Goal: Use online tool/utility: Utilize a website feature to perform a specific function

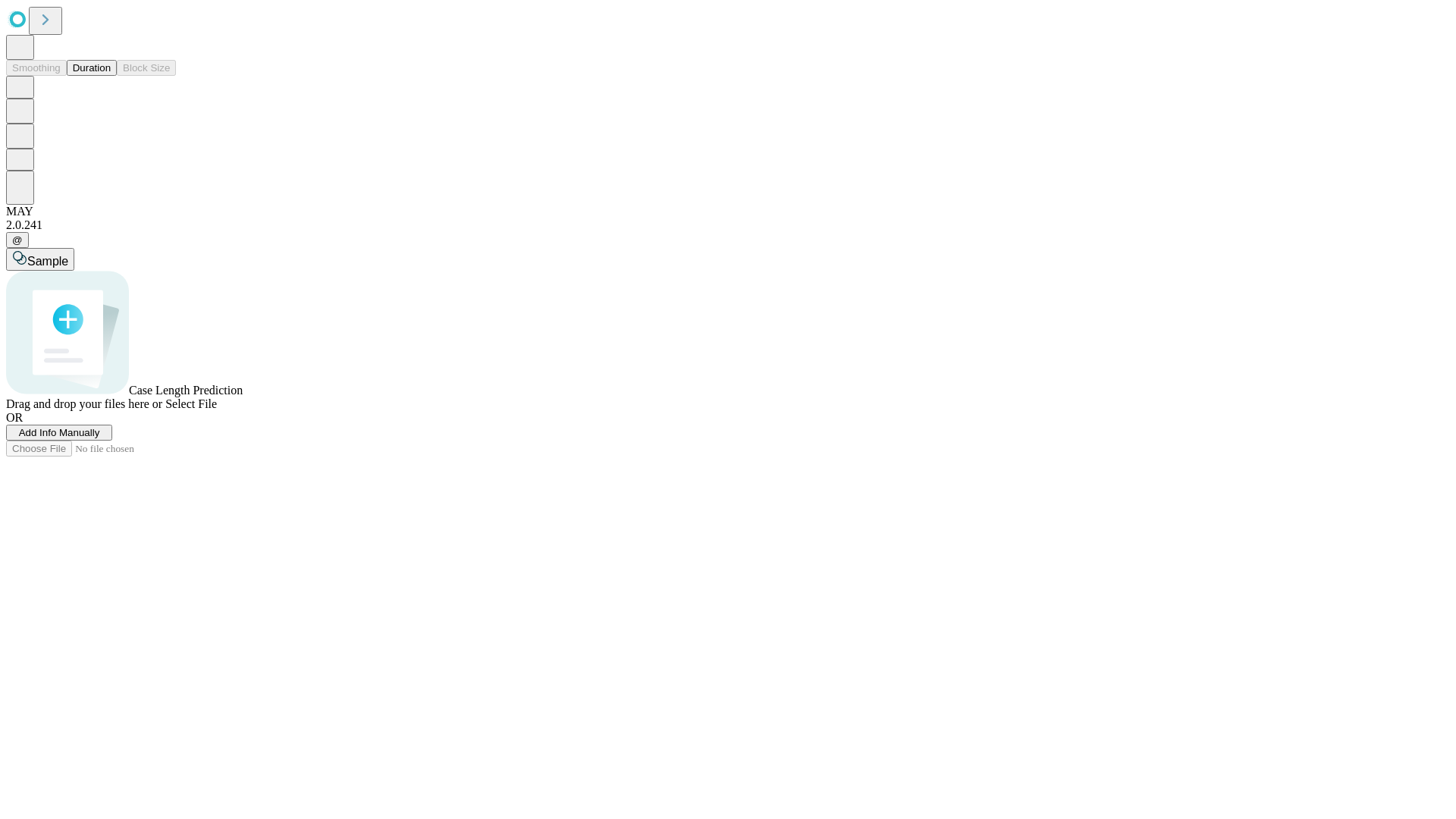
click at [100, 438] on span "Add Info Manually" at bounding box center [59, 432] width 82 height 11
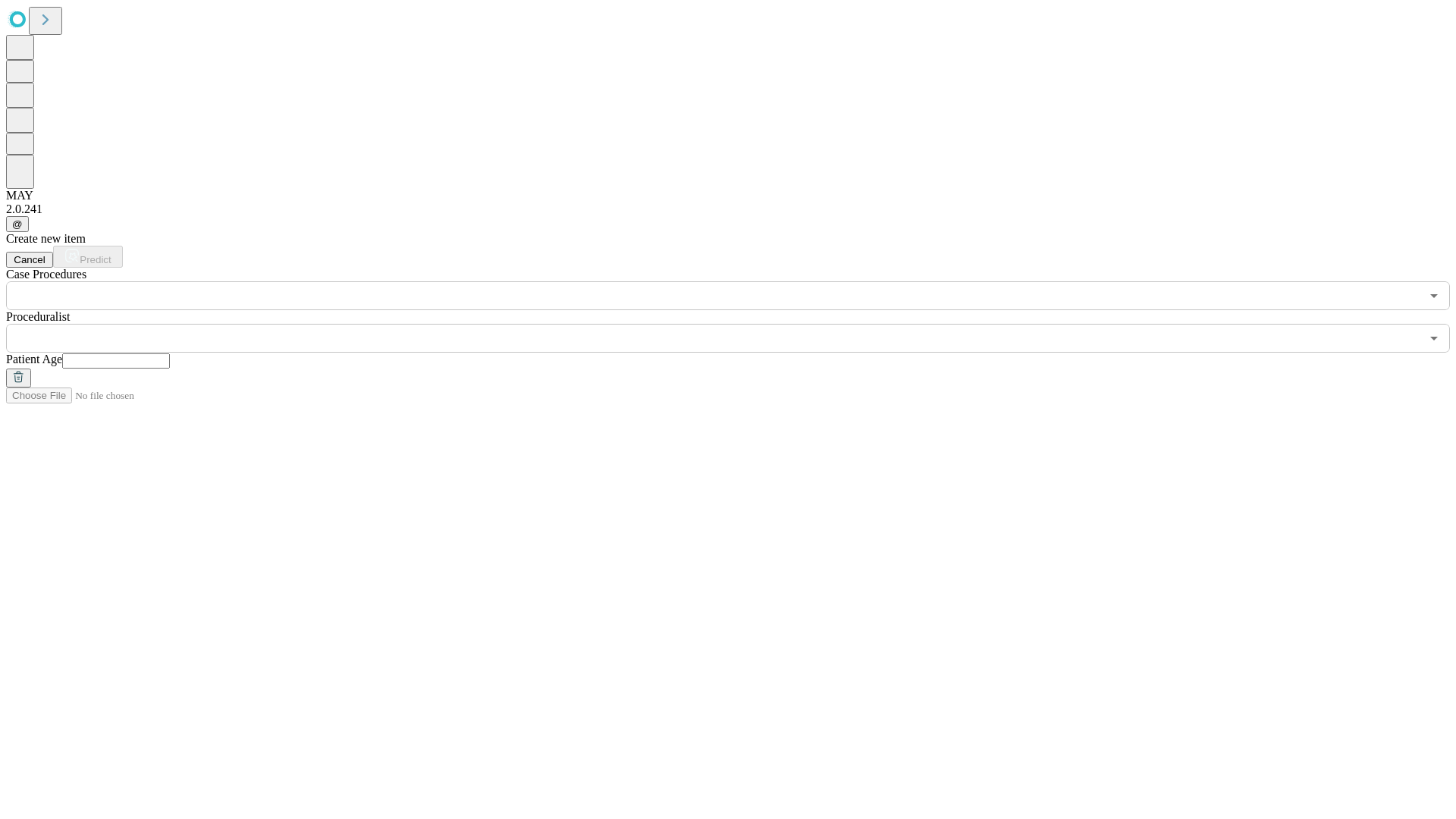
click at [170, 354] on input "text" at bounding box center [116, 361] width 108 height 15
type input "**"
click at [738, 324] on input "text" at bounding box center [713, 338] width 1414 height 28
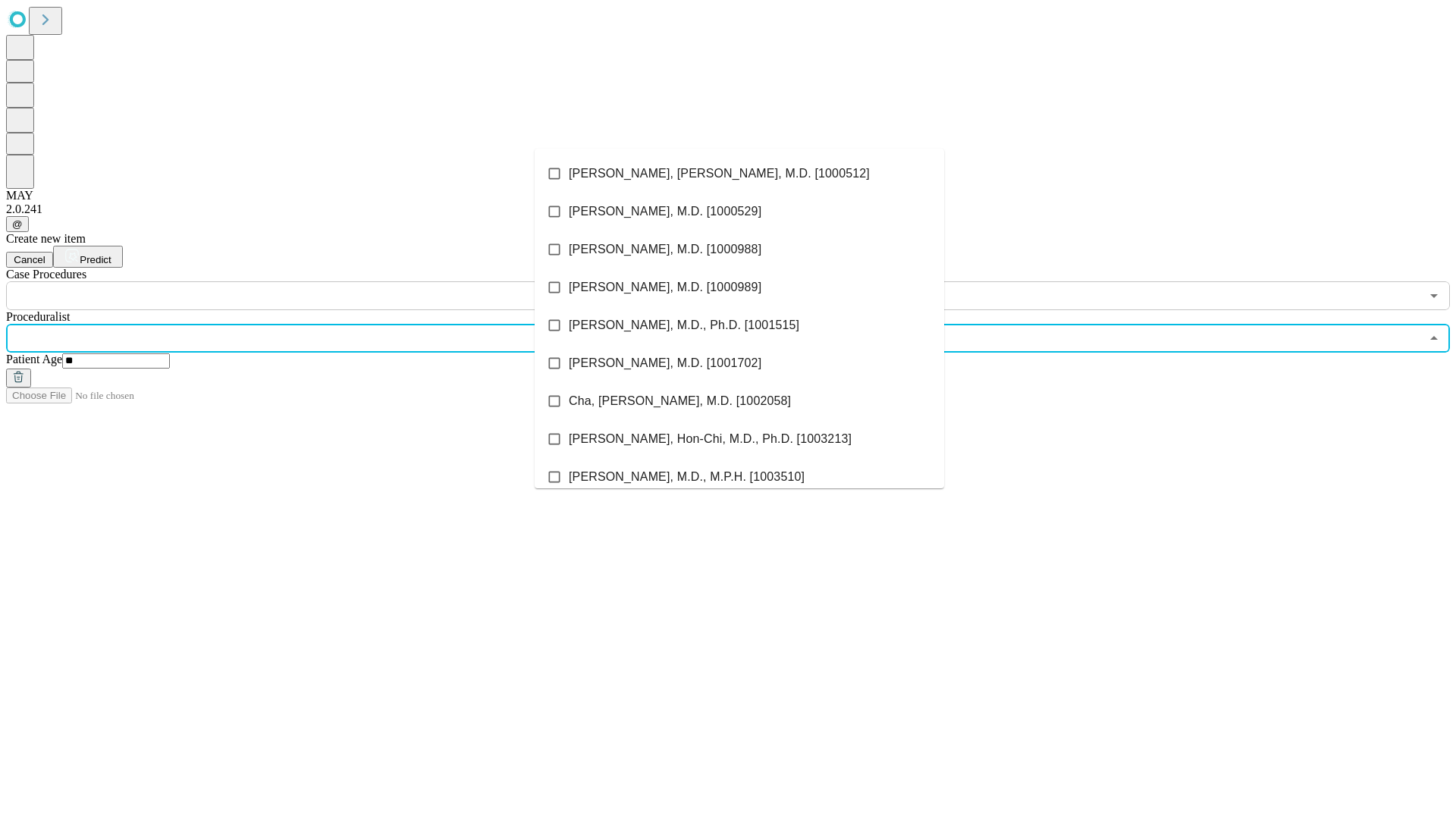
click at [739, 173] on li "[PERSON_NAME], [PERSON_NAME], M.D. [1000512]" at bounding box center [739, 173] width 409 height 38
click at [318, 281] on input "text" at bounding box center [713, 295] width 1414 height 28
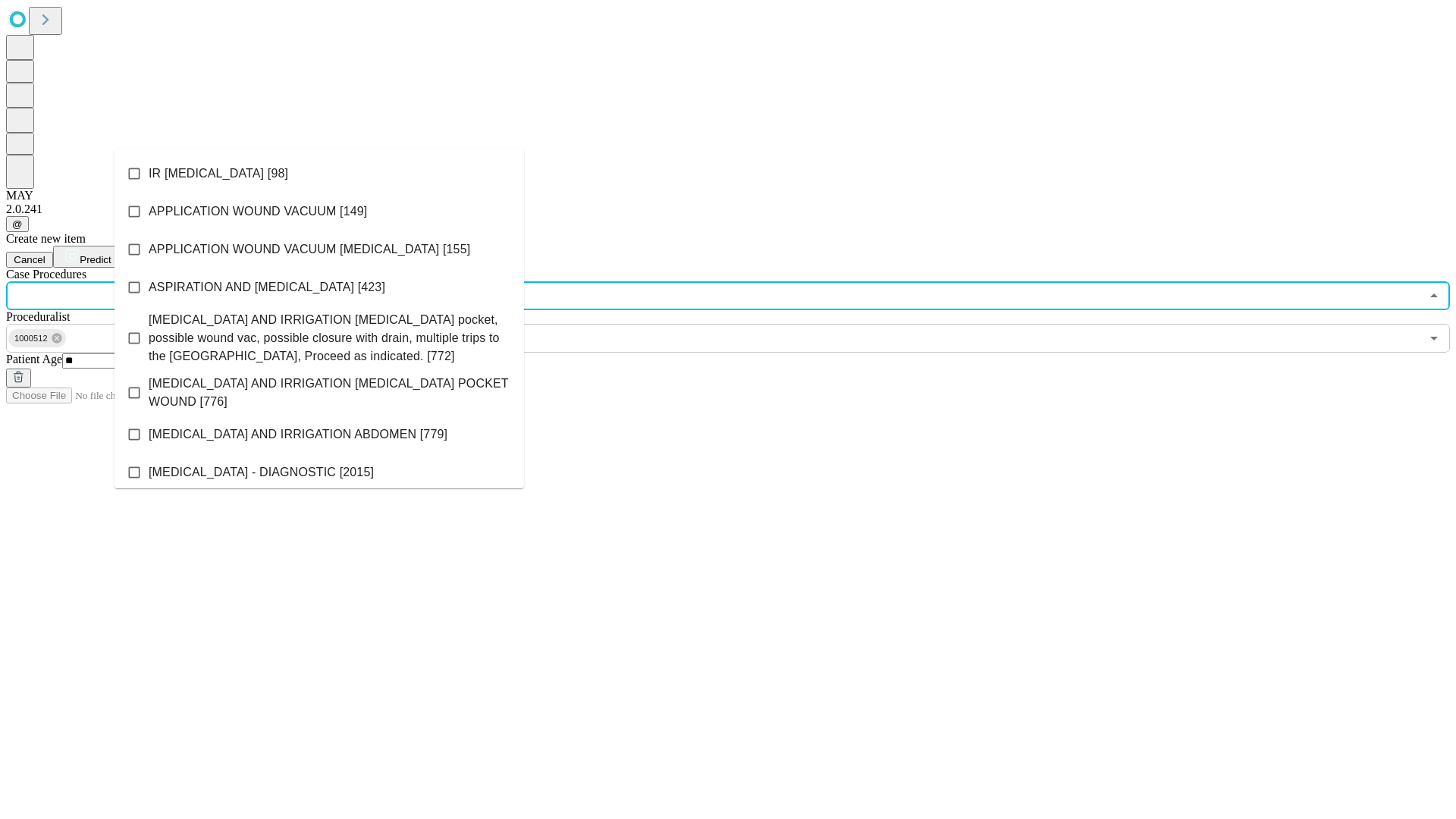
click at [319, 173] on li "IR [MEDICAL_DATA] [98]" at bounding box center [319, 173] width 409 height 38
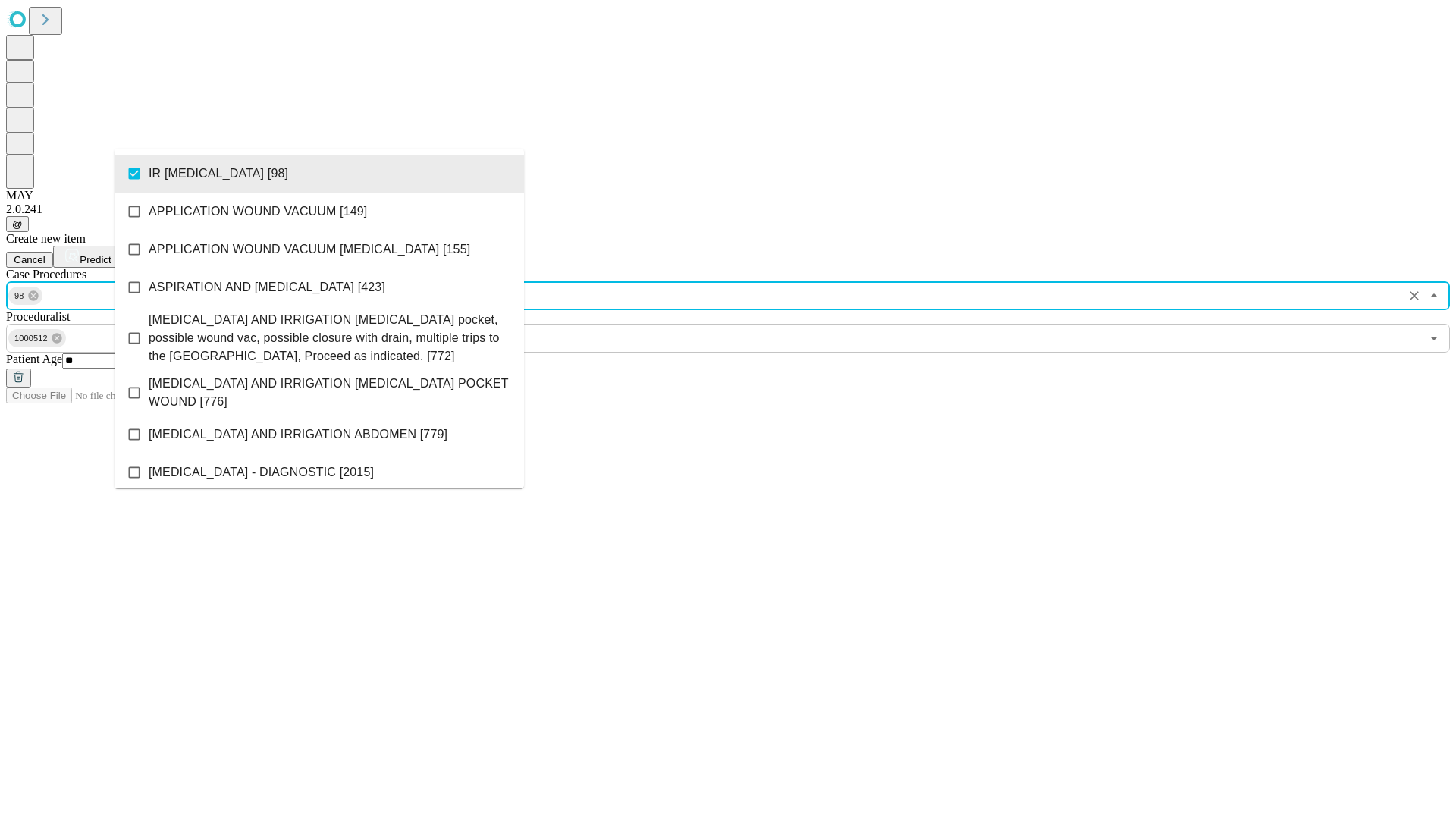
click at [111, 254] on span "Predict" at bounding box center [95, 260] width 31 height 11
